Goal: Task Accomplishment & Management: Manage account settings

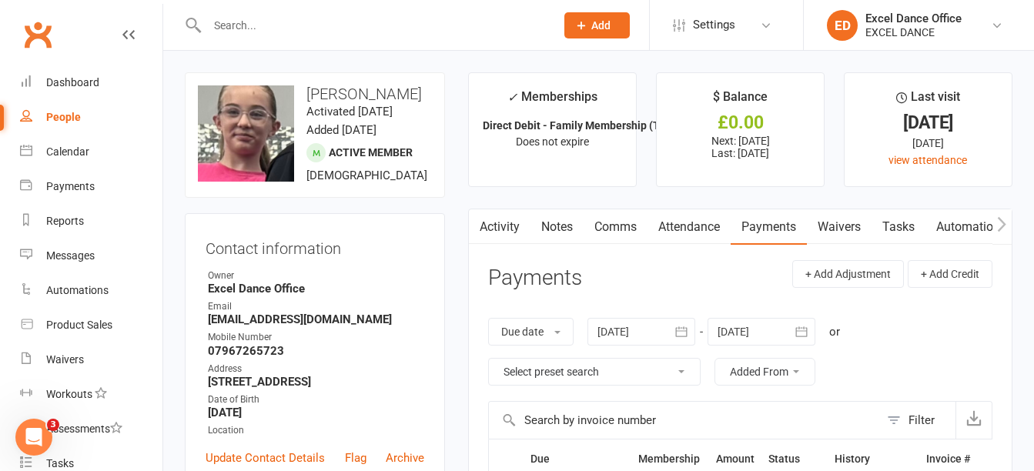
click at [357, 33] on input "text" at bounding box center [374, 26] width 342 height 22
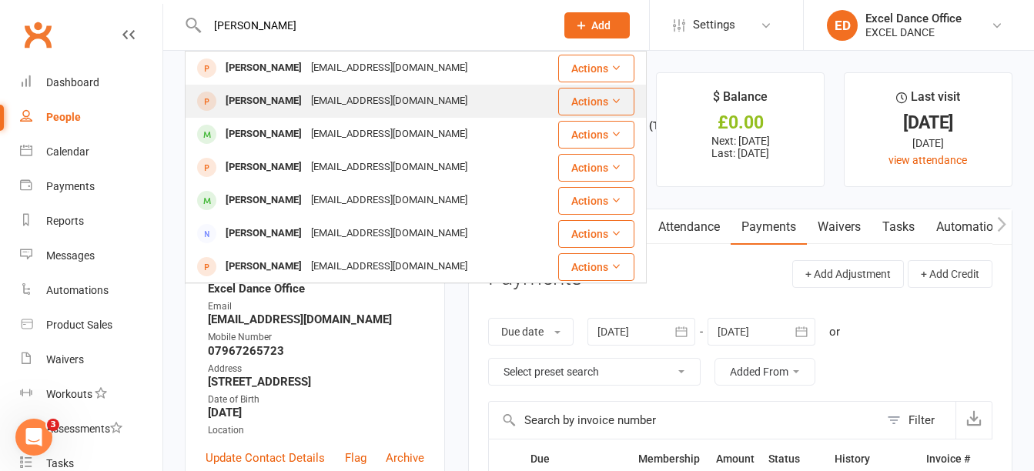
type input "[PERSON_NAME]"
click at [317, 109] on div "[EMAIL_ADDRESS][DOMAIN_NAME]" at bounding box center [390, 101] width 166 height 22
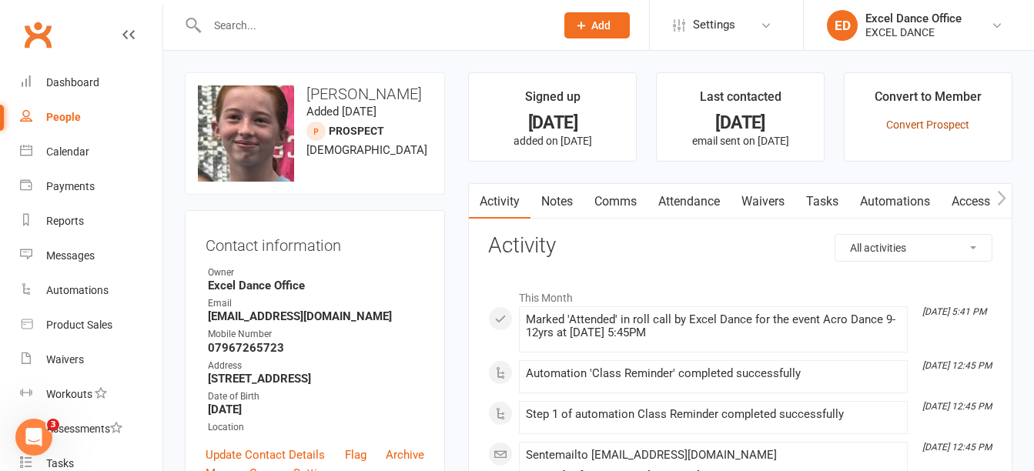
click at [932, 119] on link "Convert Prospect" at bounding box center [927, 125] width 83 height 12
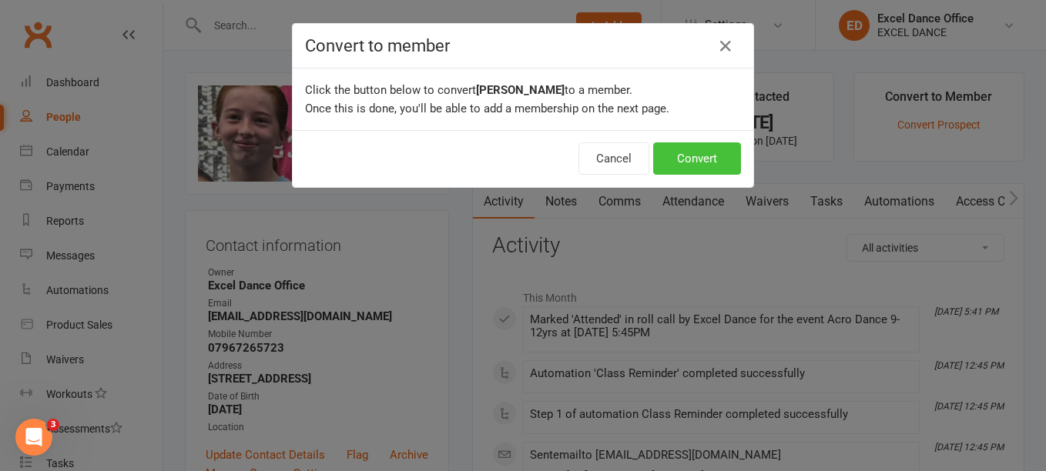
click at [710, 159] on button "Convert" at bounding box center [697, 158] width 88 height 32
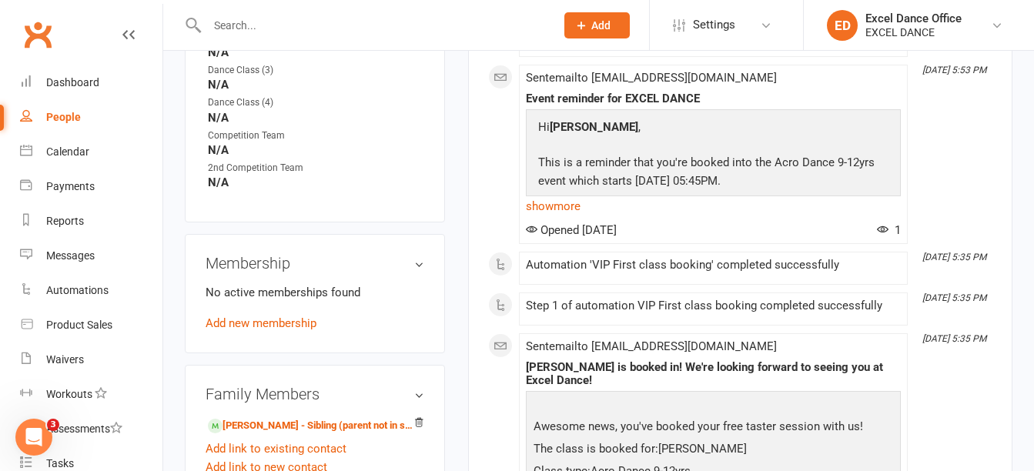
scroll to position [708, 0]
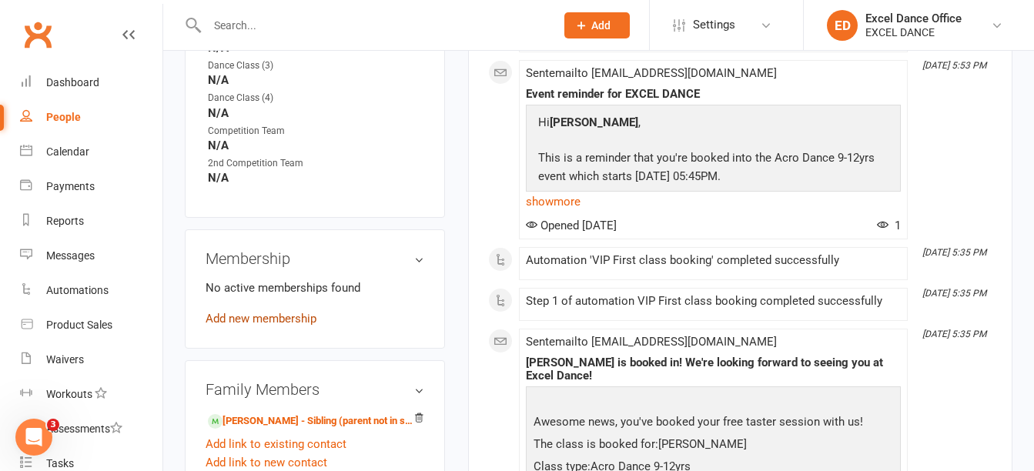
click at [268, 326] on link "Add new membership" at bounding box center [261, 319] width 111 height 14
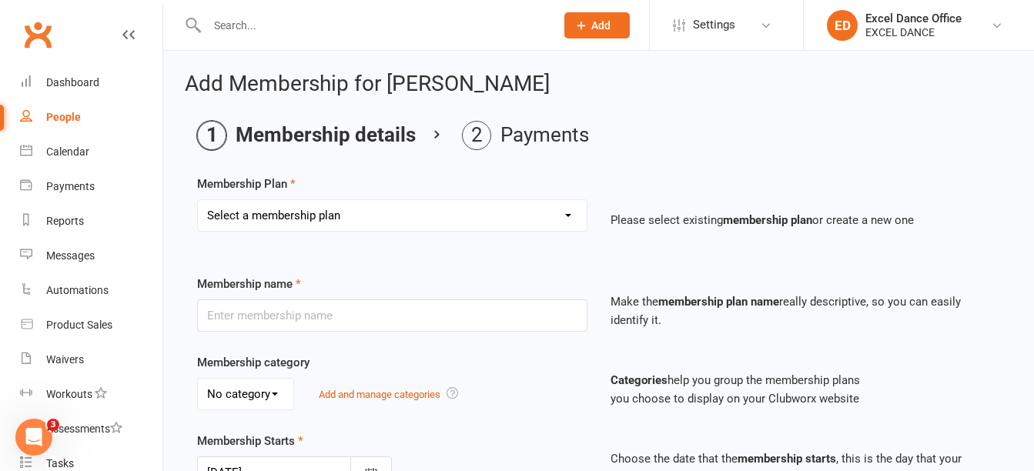
click at [384, 215] on select "Select a membership plan Create new Membership Plan DD - (Dance Tots) £32 month…" at bounding box center [392, 215] width 389 height 31
select select "2"
click at [198, 200] on select "Select a membership plan Create new Membership Plan DD - (Dance Tots) £32 month…" at bounding box center [392, 215] width 389 height 31
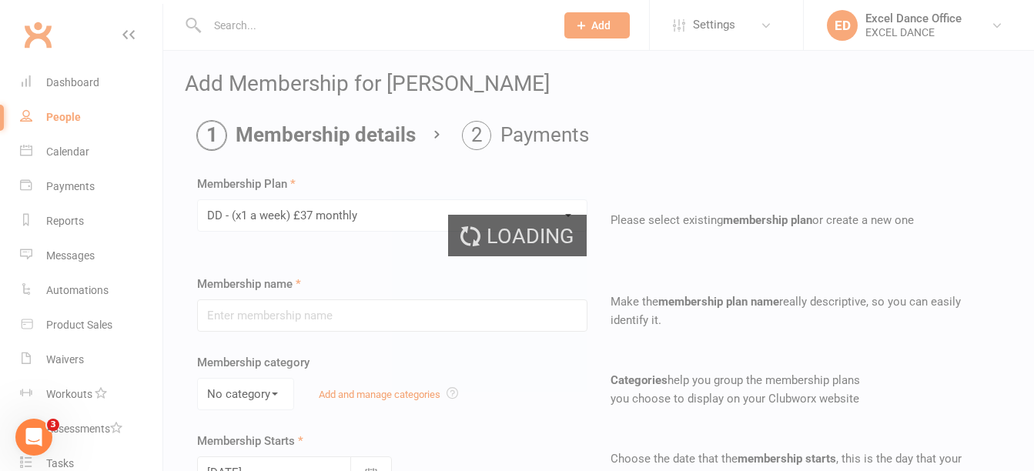
type input "DD - (x1 a week) £37 monthly"
select select "1"
type input "0"
type input "1"
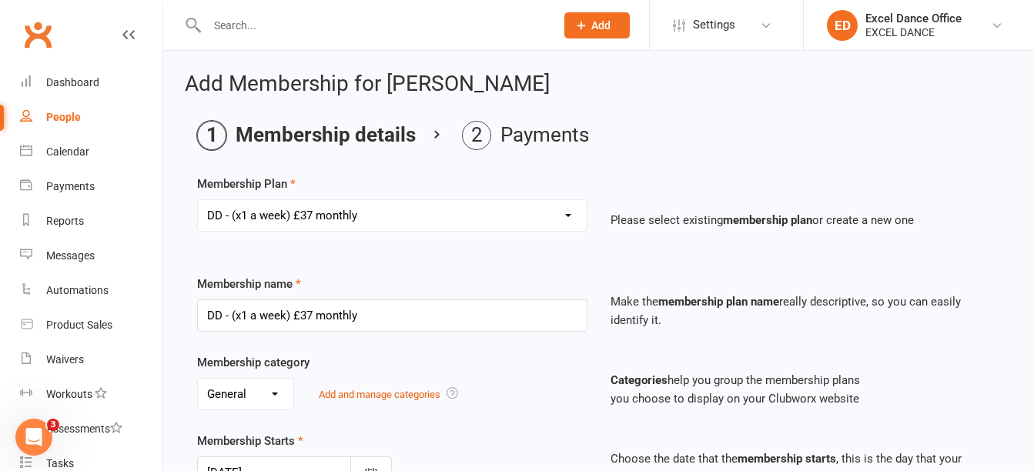
click at [575, 226] on select "Select a membership plan Create new Membership Plan DD - (Dance Tots) £32 month…" at bounding box center [392, 215] width 389 height 31
select select "16"
click at [198, 200] on select "Select a membership plan Create new Membership Plan DD - (Dance Tots) £32 month…" at bounding box center [392, 215] width 389 height 31
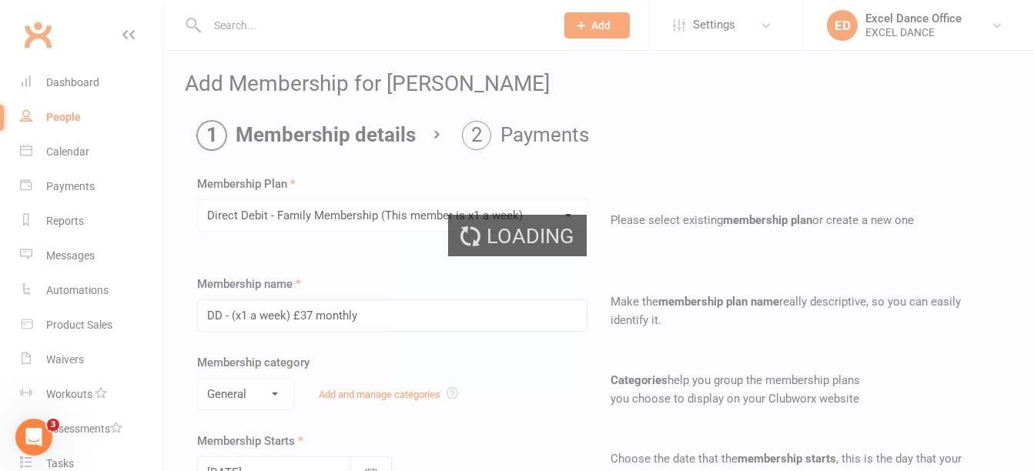
type input "Direct Debit - Family Membership (This member is x1 a week)"
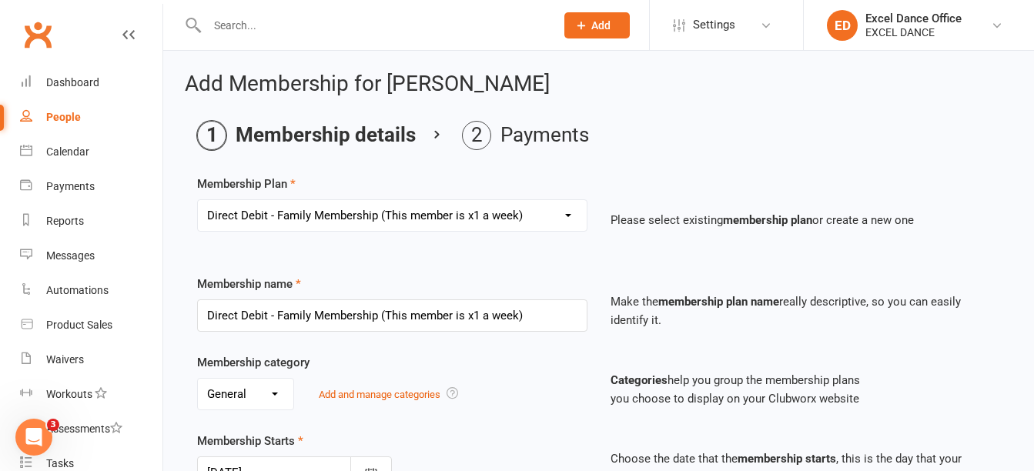
scroll to position [528, 0]
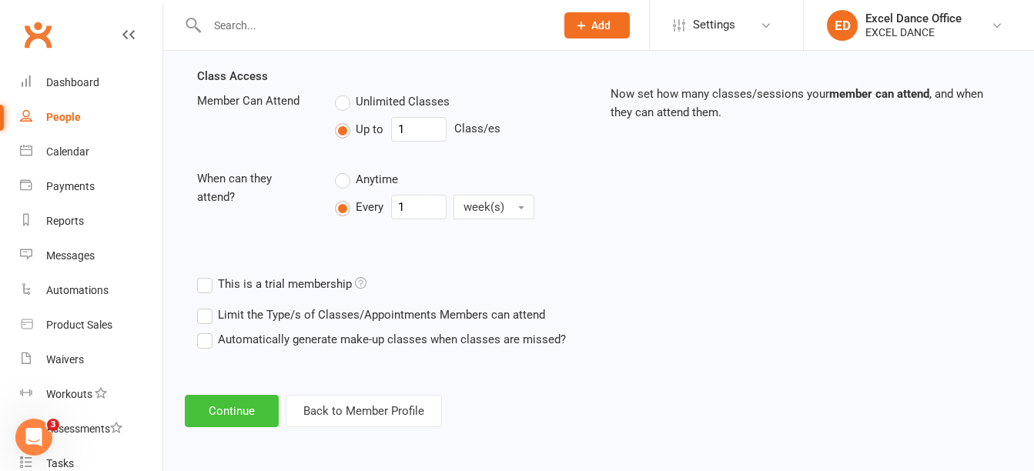
click at [238, 395] on button "Continue" at bounding box center [232, 411] width 94 height 32
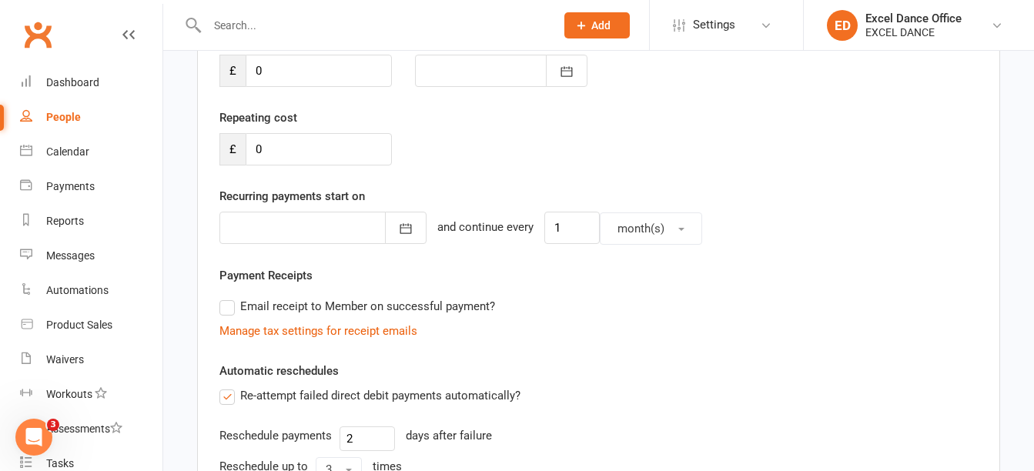
scroll to position [853, 0]
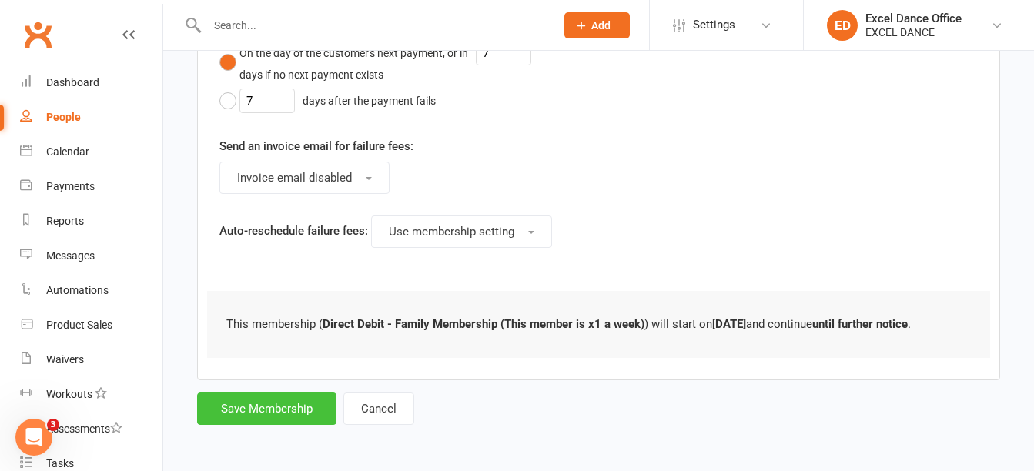
click at [283, 411] on button "Save Membership" at bounding box center [266, 409] width 139 height 32
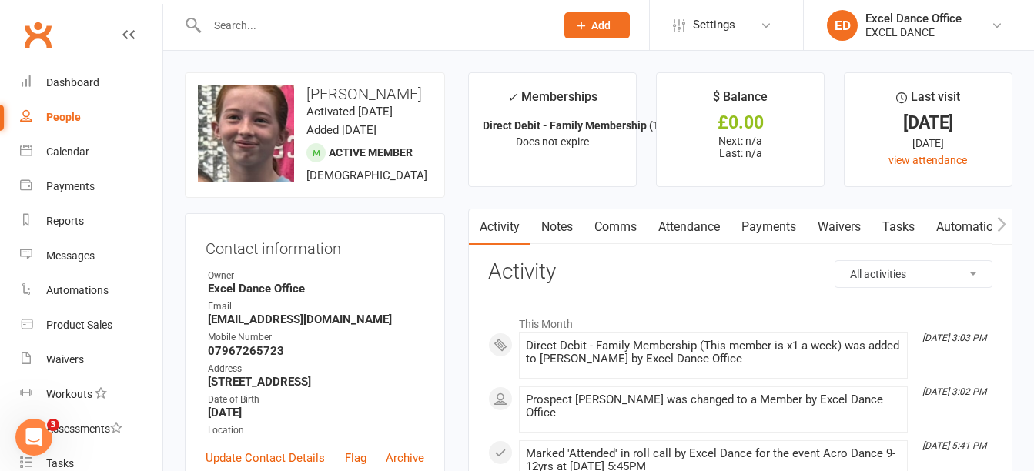
click at [239, 28] on input "text" at bounding box center [374, 26] width 342 height 22
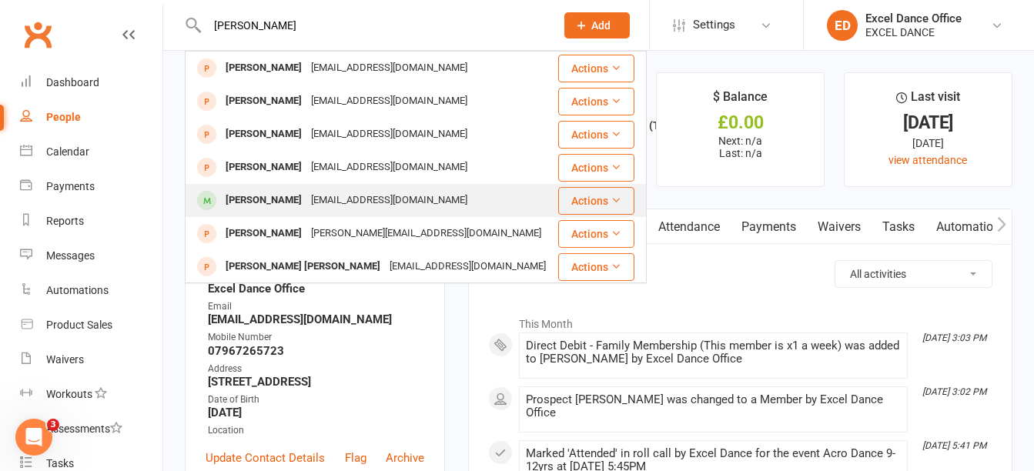
type input "[PERSON_NAME]"
click at [307, 203] on div "[EMAIL_ADDRESS][DOMAIN_NAME]" at bounding box center [390, 200] width 166 height 22
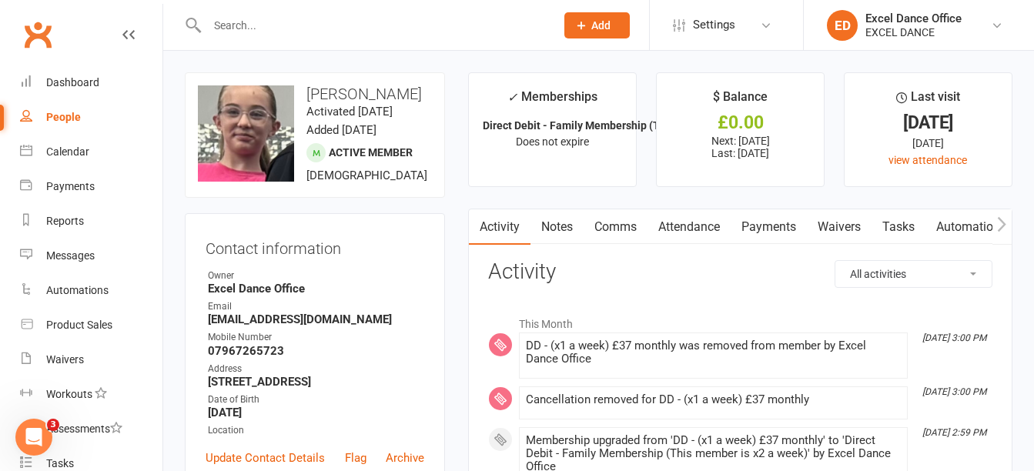
click at [755, 236] on link "Payments" at bounding box center [769, 226] width 76 height 35
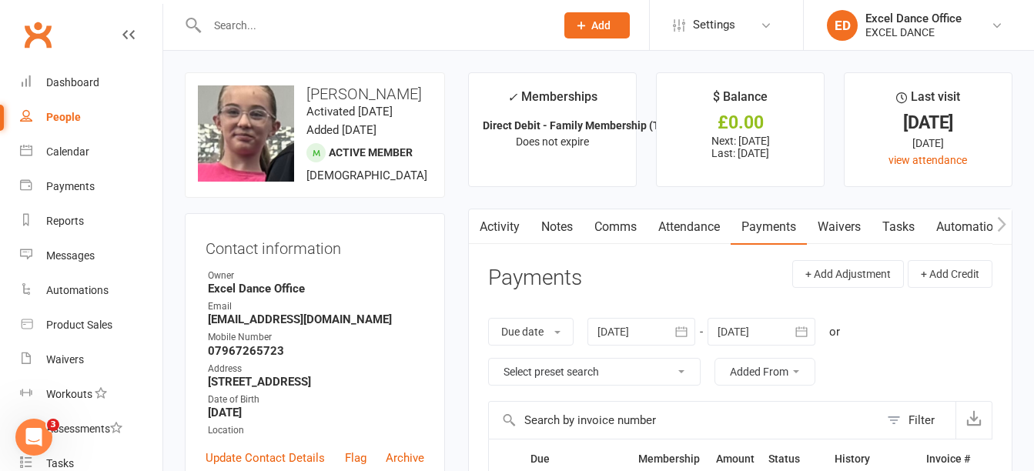
click at [335, 32] on input "text" at bounding box center [374, 26] width 342 height 22
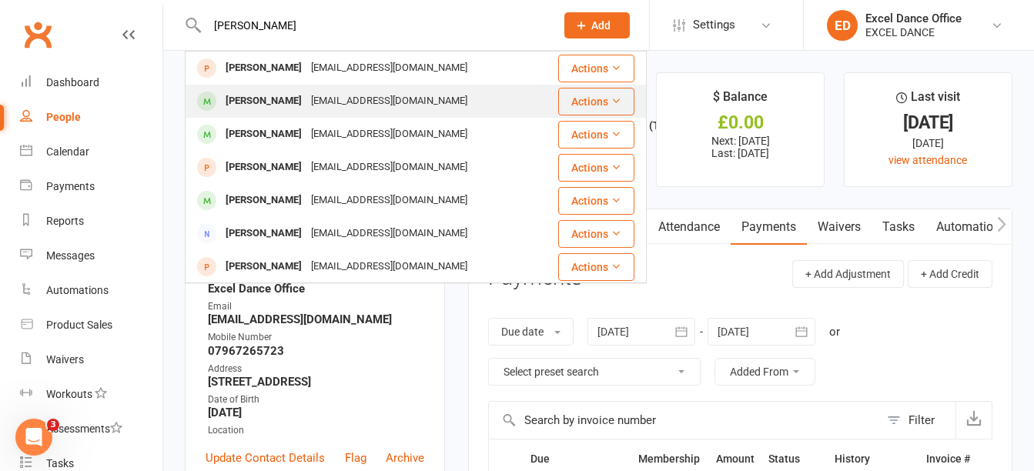
type input "[PERSON_NAME]"
click at [358, 108] on div "[EMAIL_ADDRESS][DOMAIN_NAME]" at bounding box center [390, 101] width 166 height 22
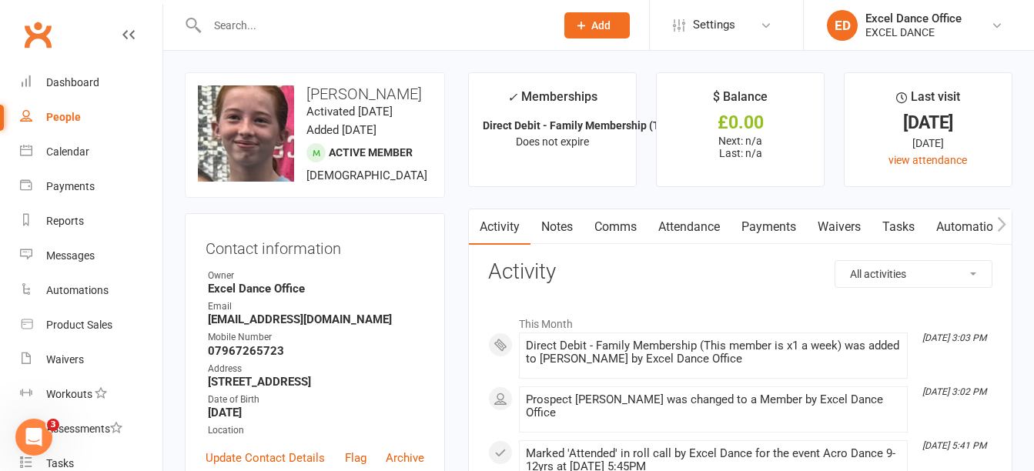
click at [243, 22] on input "text" at bounding box center [374, 26] width 342 height 22
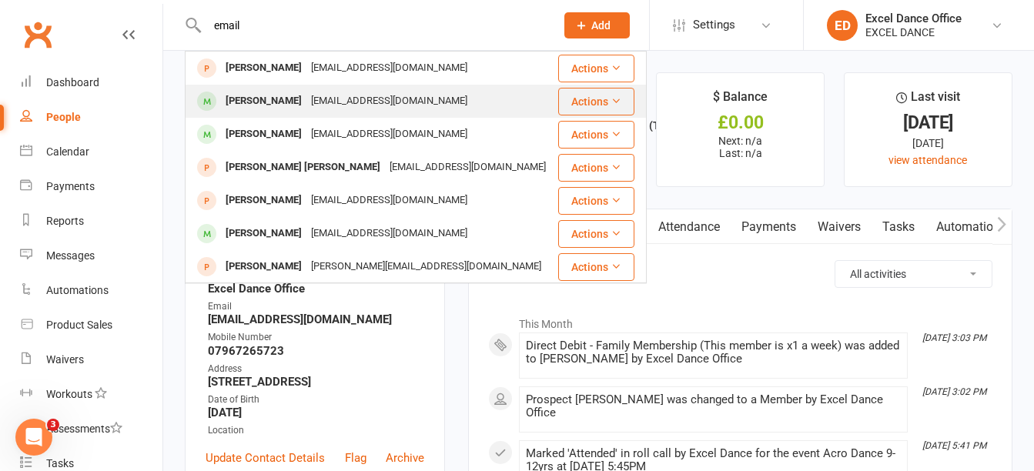
type input "email"
click at [284, 68] on div "[PERSON_NAME]" at bounding box center [263, 68] width 85 height 22
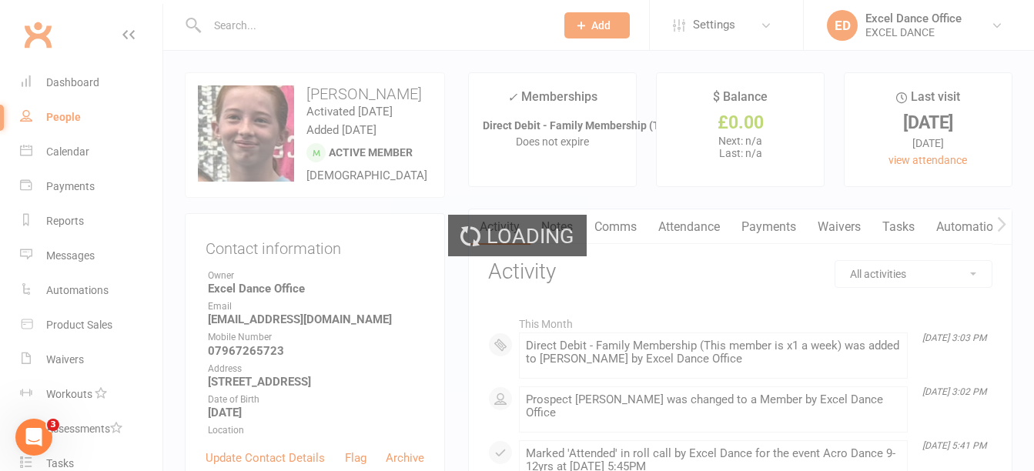
click at [284, 68] on div "Loading" at bounding box center [517, 235] width 1034 height 471
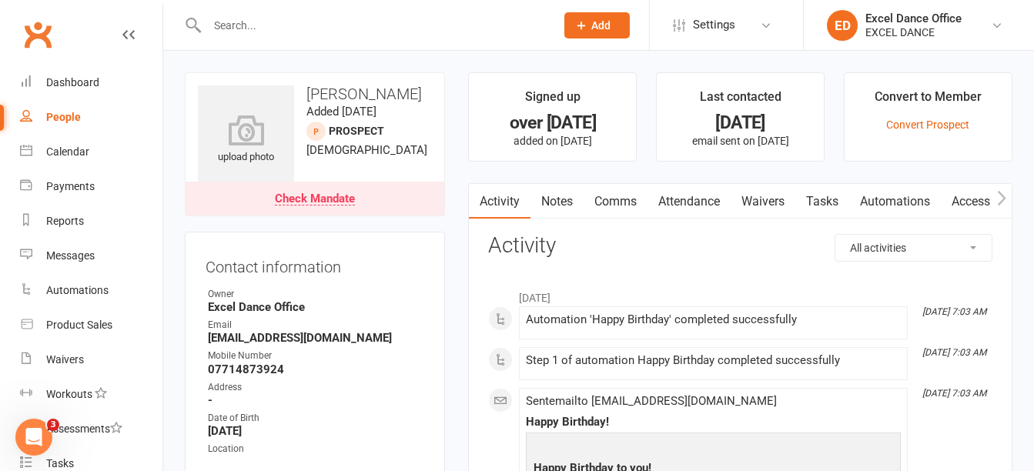
click at [249, 18] on input "text" at bounding box center [374, 26] width 342 height 22
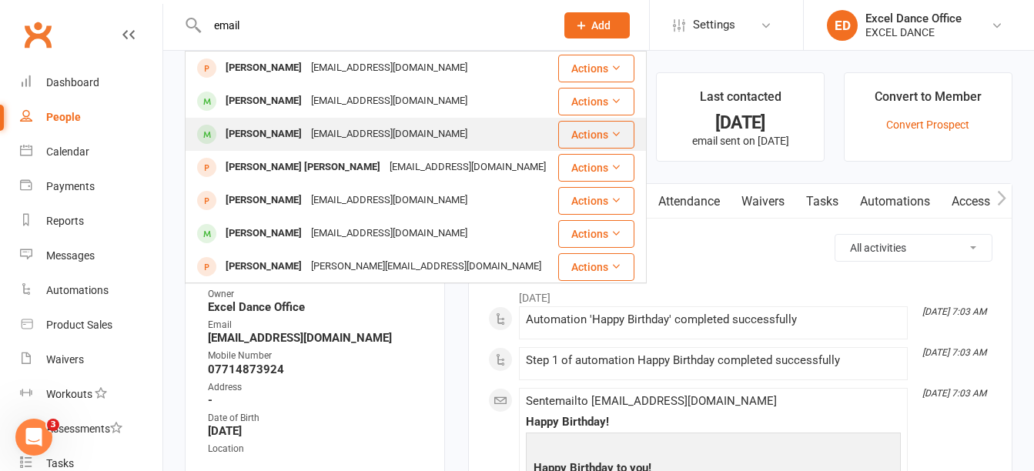
type input "email"
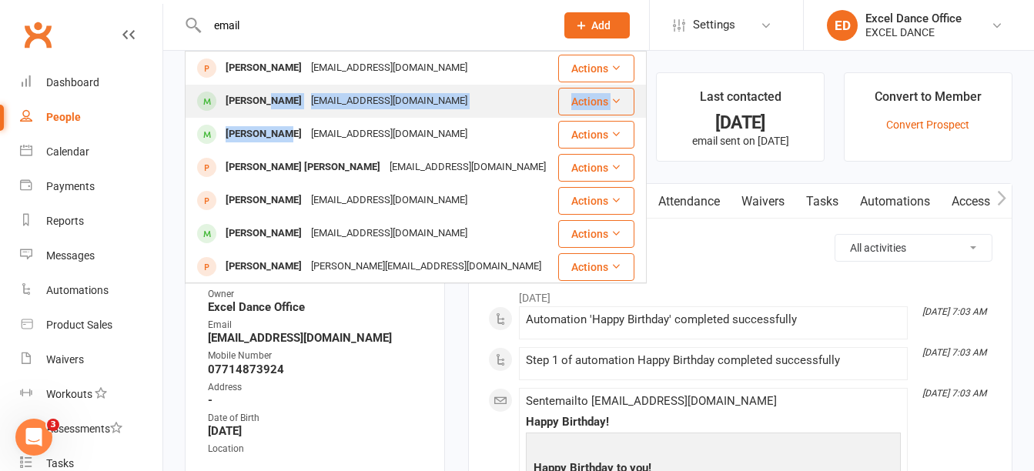
drag, startPoint x: 279, startPoint y: 118, endPoint x: 265, endPoint y: 96, distance: 26.3
click at [265, 96] on tbody "[PERSON_NAME] [EMAIL_ADDRESS][DOMAIN_NAME] Actions [PERSON_NAME] [EMAIL_ADDRESS…" at bounding box center [416, 383] width 461 height 662
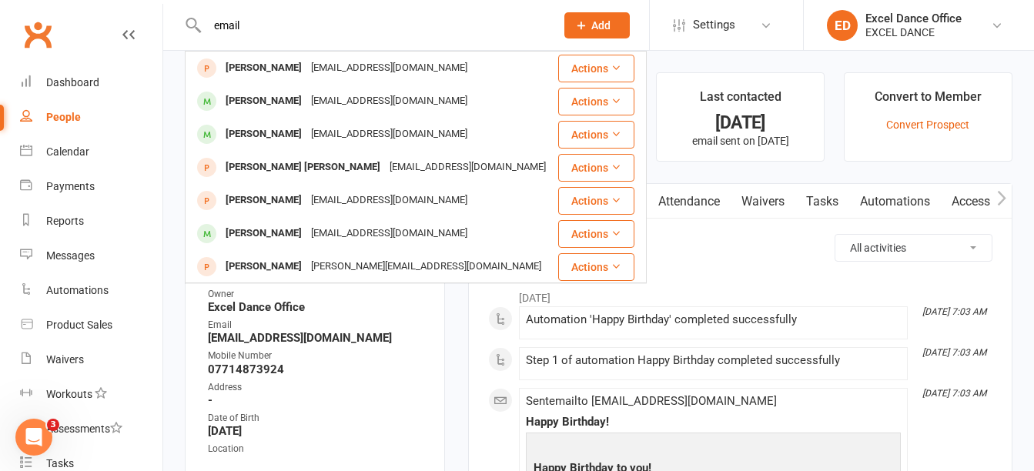
drag, startPoint x: 265, startPoint y: 96, endPoint x: 236, endPoint y: 96, distance: 29.3
click at [236, 96] on div "[PERSON_NAME]" at bounding box center [263, 101] width 85 height 22
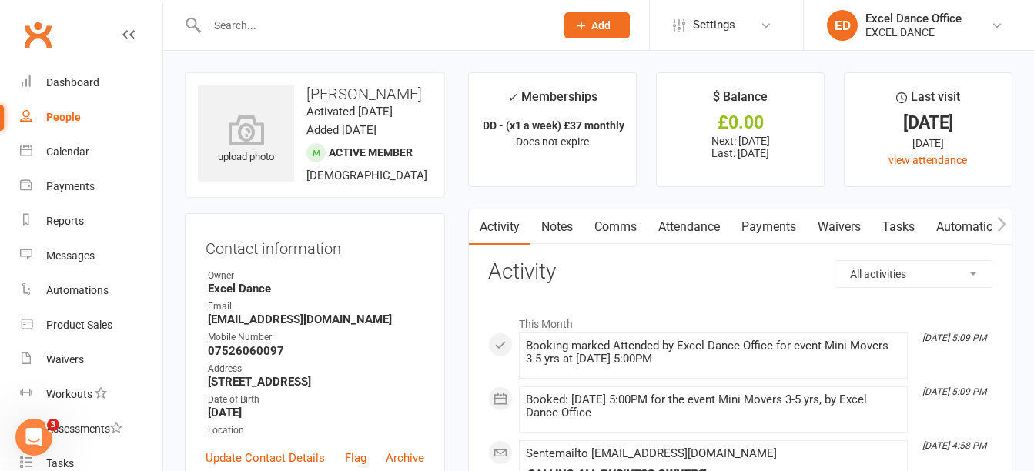
click at [260, 20] on input "text" at bounding box center [374, 26] width 342 height 22
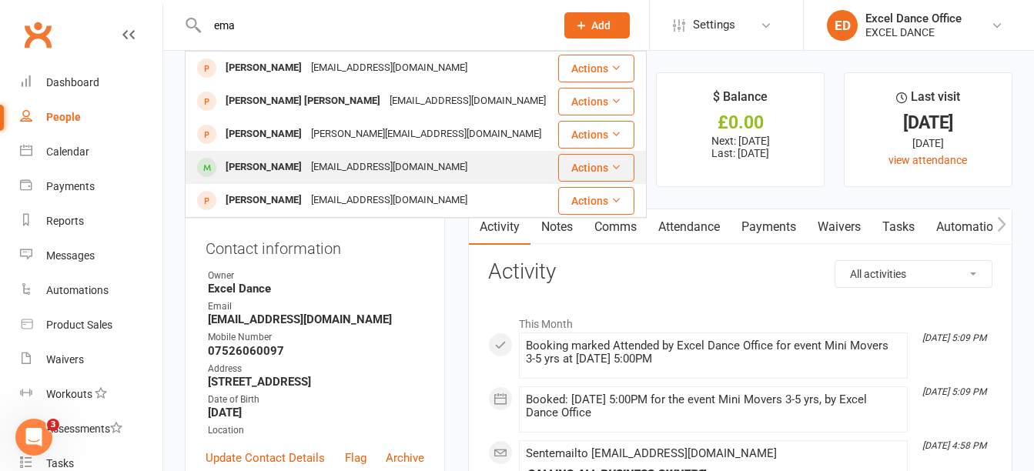
type input "ema"
click at [362, 162] on div "[EMAIL_ADDRESS][DOMAIN_NAME]" at bounding box center [390, 167] width 166 height 22
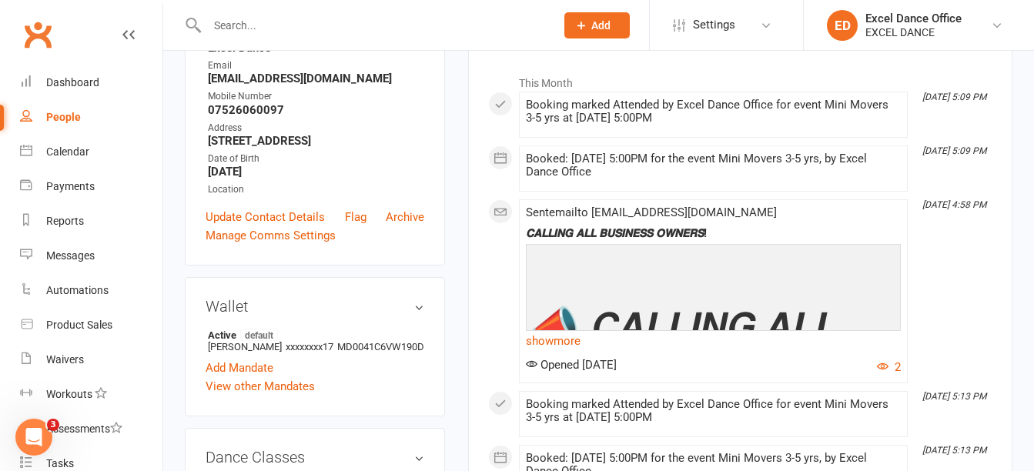
scroll to position [216, 0]
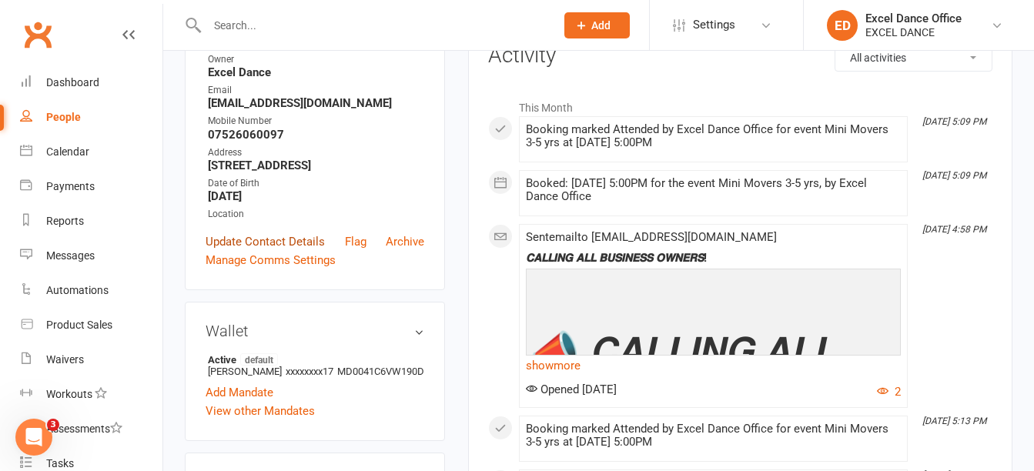
click at [264, 251] on link "Update Contact Details" at bounding box center [265, 242] width 119 height 18
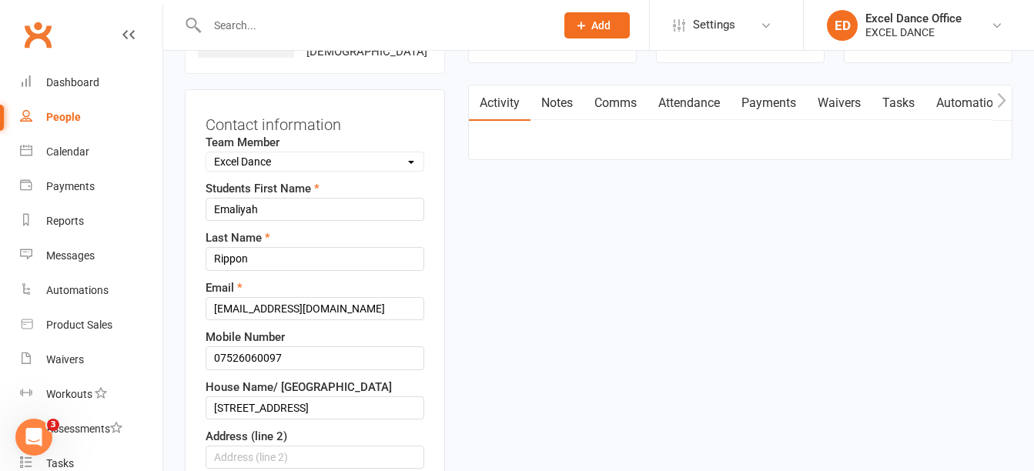
scroll to position [72, 0]
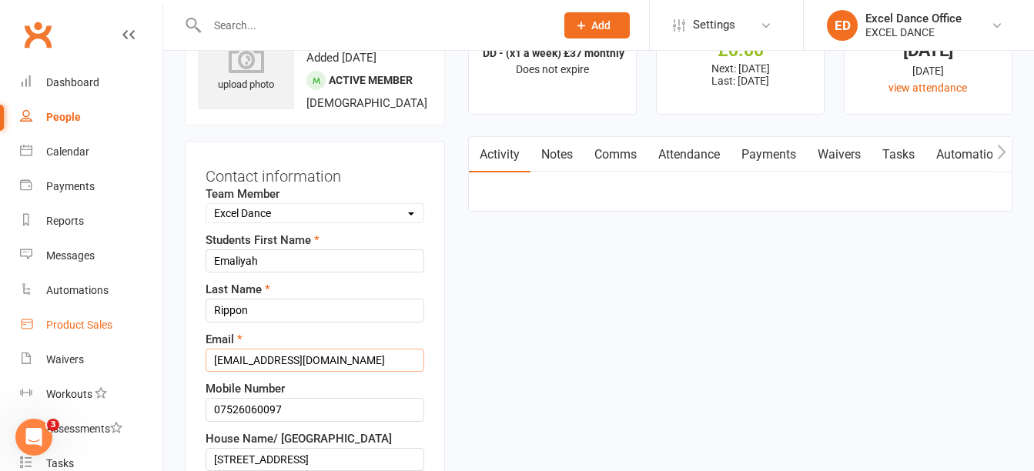
drag, startPoint x: 372, startPoint y: 369, endPoint x: 54, endPoint y: 329, distance: 320.6
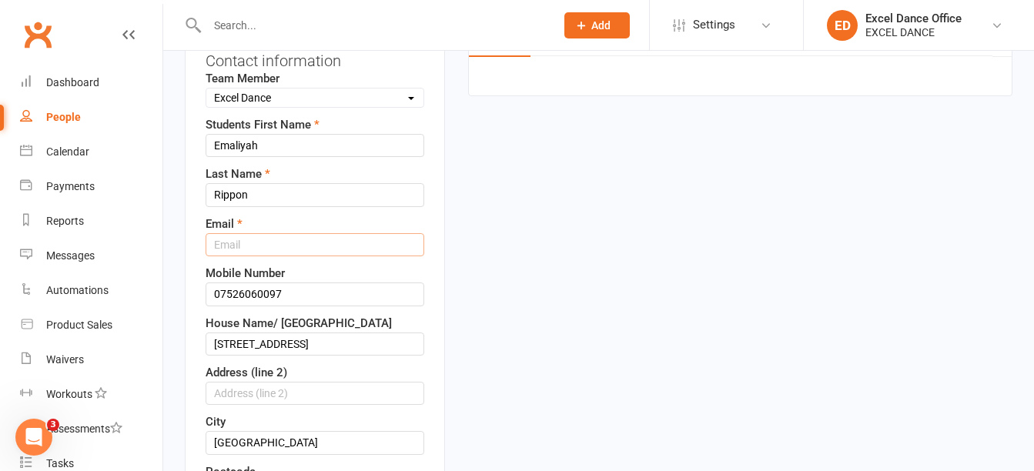
scroll to position [260, 0]
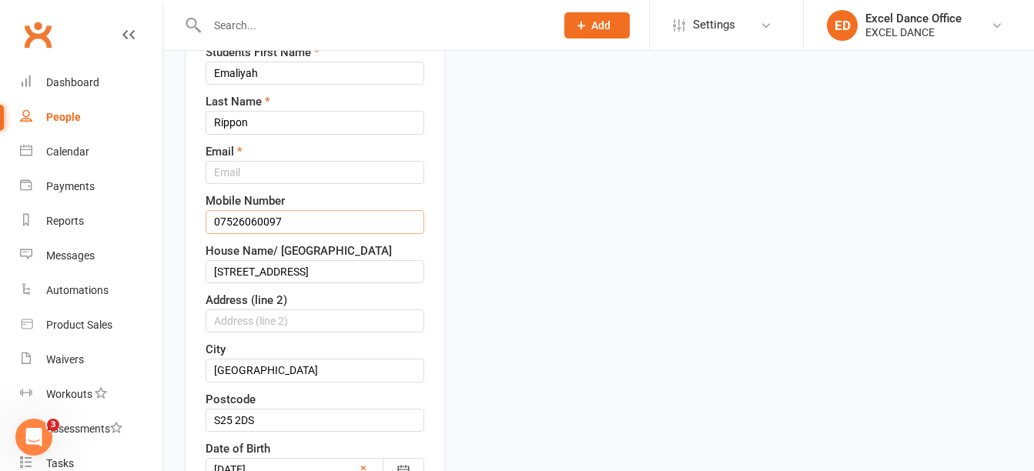
drag, startPoint x: 326, startPoint y: 234, endPoint x: 0, endPoint y: 208, distance: 326.8
type input "0737756866"
drag, startPoint x: 312, startPoint y: 302, endPoint x: -3, endPoint y: 320, distance: 315.5
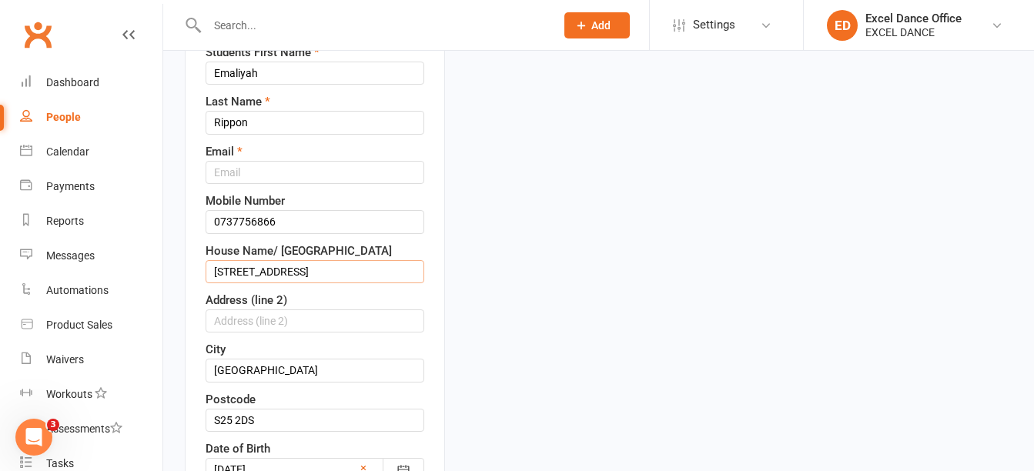
type input "[STREET_ADDRESS]"
click at [272, 432] on input "S25 2DS" at bounding box center [315, 420] width 219 height 23
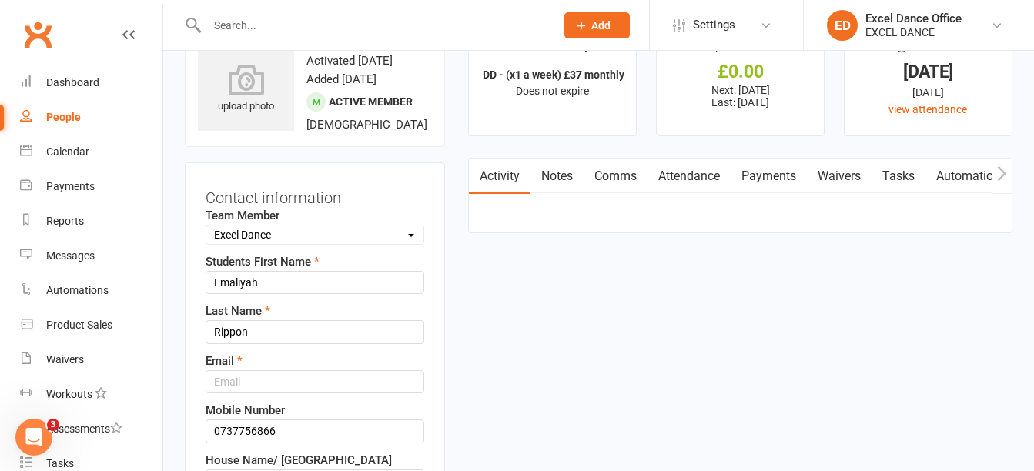
scroll to position [55, 0]
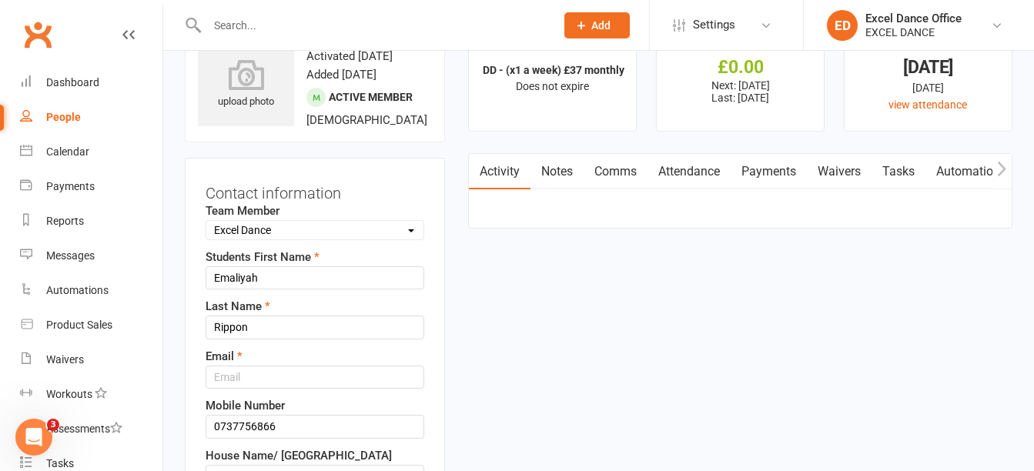
type input "S26 2AU"
click at [279, 389] on input "text" at bounding box center [315, 377] width 219 height 23
paste input "[PERSON_NAME][EMAIL_ADDRESS][DOMAIN_NAME]"
type input "[PERSON_NAME][EMAIL_ADDRESS][DOMAIN_NAME]"
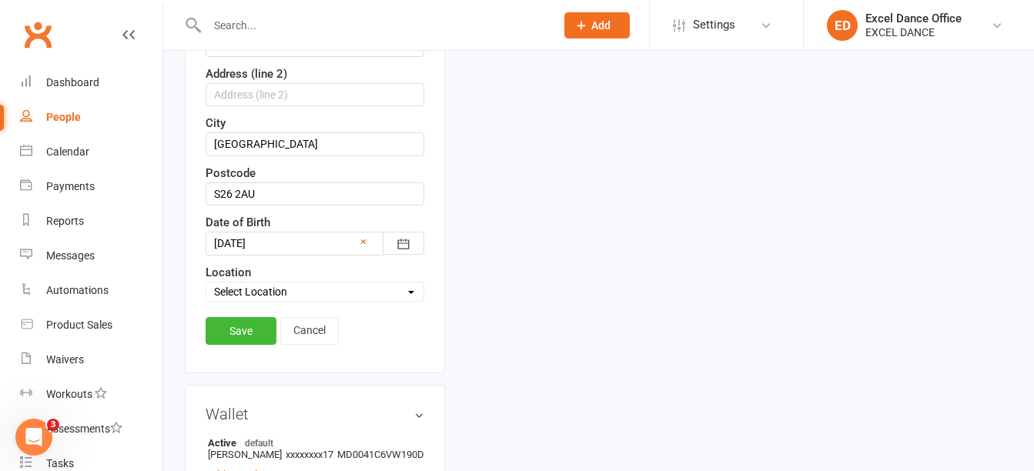
scroll to position [529, 0]
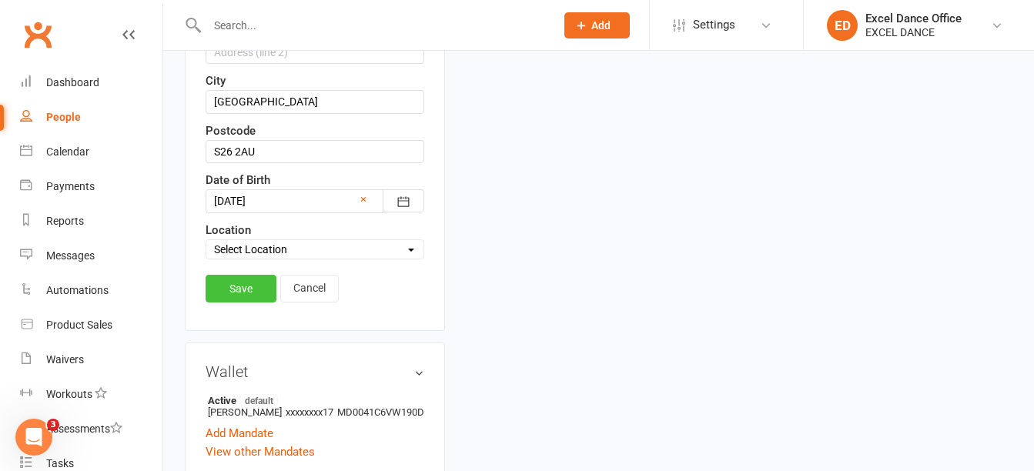
click at [251, 303] on link "Save" at bounding box center [241, 289] width 71 height 28
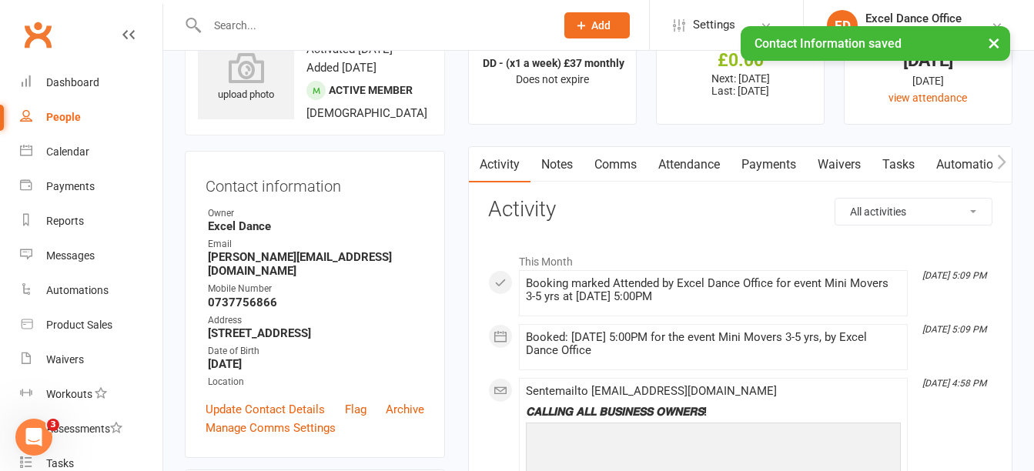
scroll to position [0, 0]
